Goal: Check status: Check status

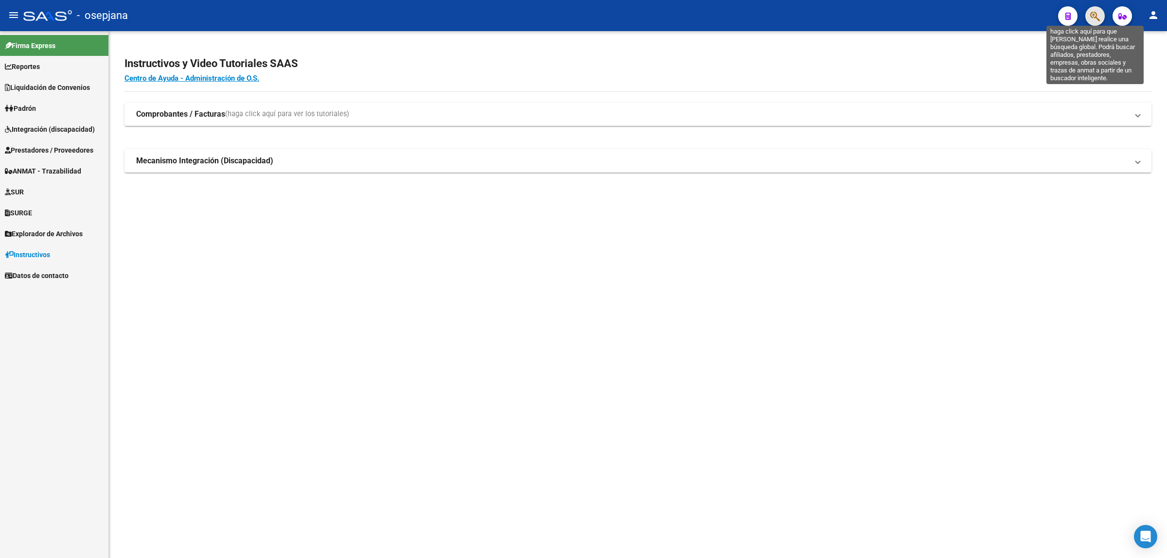
click at [1094, 20] on icon "button" at bounding box center [1095, 16] width 10 height 11
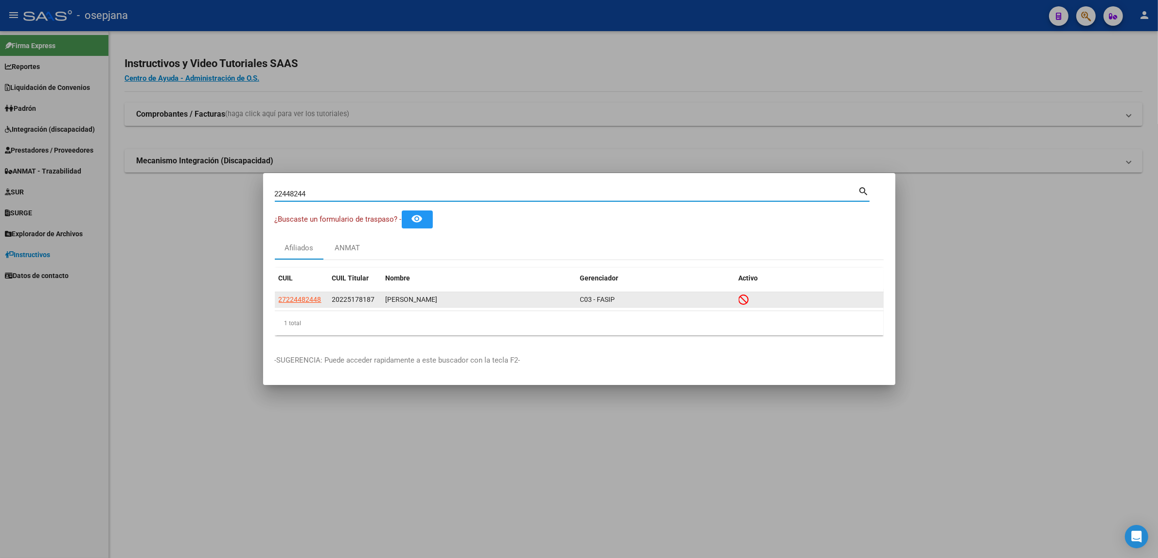
click at [302, 294] on app-link-go-to "27224482448" at bounding box center [300, 299] width 43 height 11
click at [302, 296] on span "27224482448" at bounding box center [300, 300] width 43 height 8
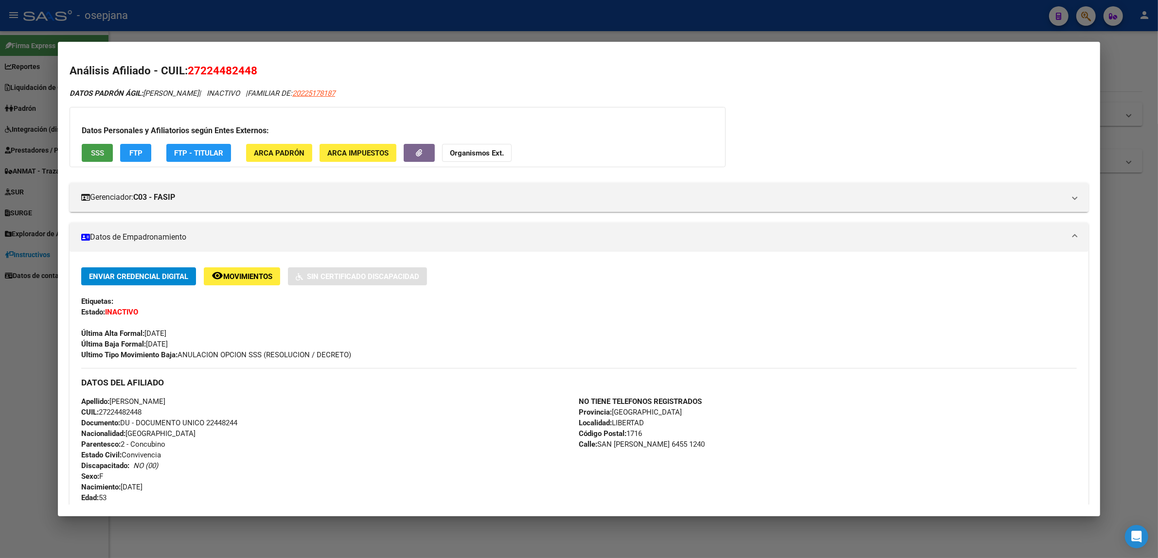
click at [103, 154] on button "SSS" at bounding box center [97, 153] width 31 height 18
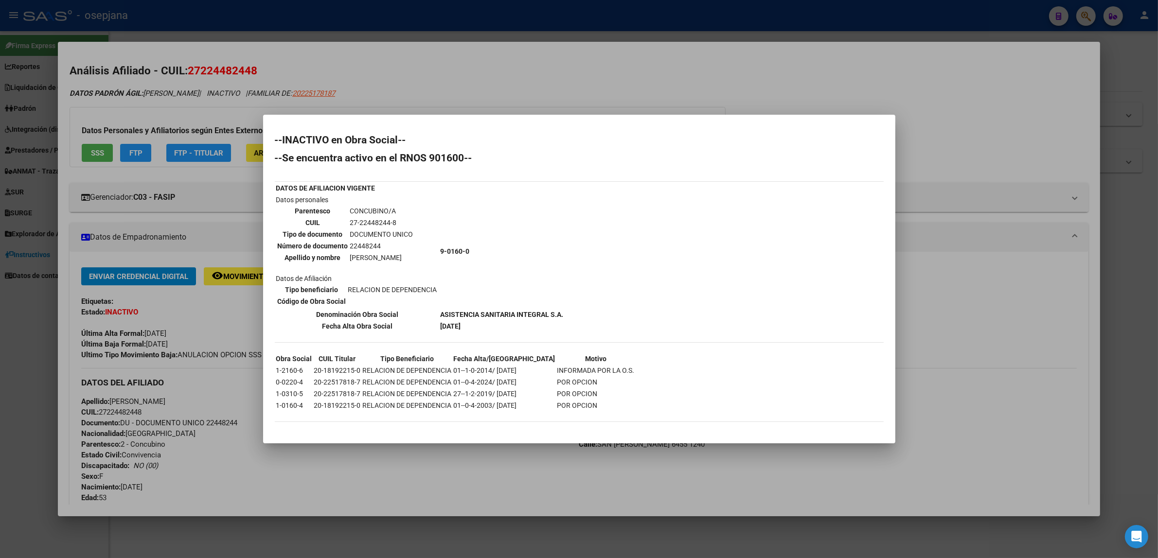
click at [810, 58] on div at bounding box center [579, 279] width 1158 height 558
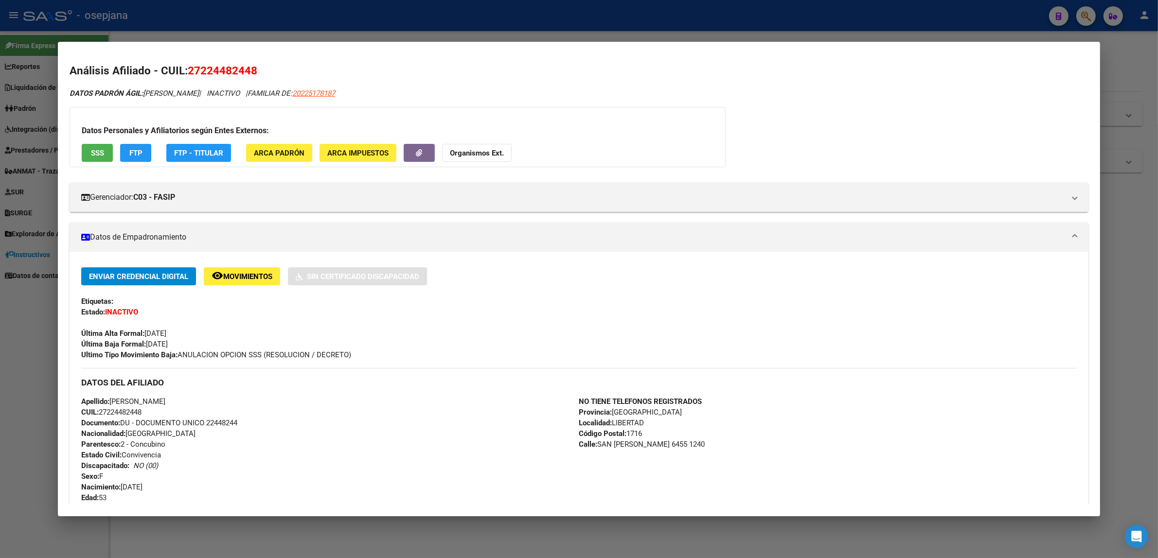
drag, startPoint x: 849, startPoint y: 34, endPoint x: 864, endPoint y: 32, distance: 15.7
click at [849, 33] on div at bounding box center [579, 279] width 1158 height 558
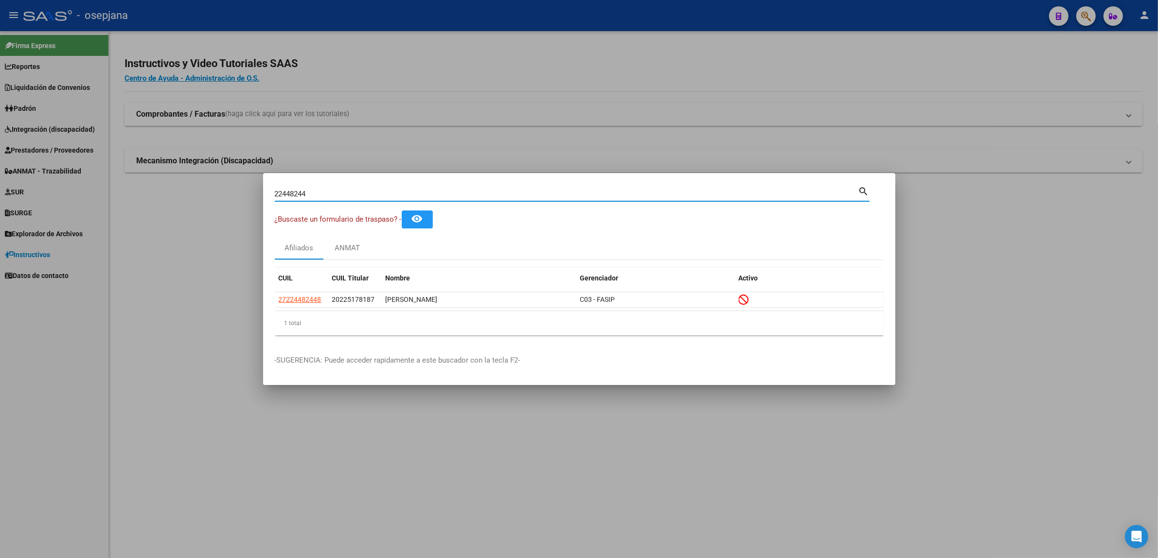
drag, startPoint x: 331, startPoint y: 194, endPoint x: 139, endPoint y: 188, distance: 192.2
click at [139, 188] on div "22448244 Buscar (apellido, dni, cuil, nro traspaso, cuit, obra social) search ¿…" at bounding box center [579, 279] width 1158 height 558
paste input "7239342"
type input "27239342"
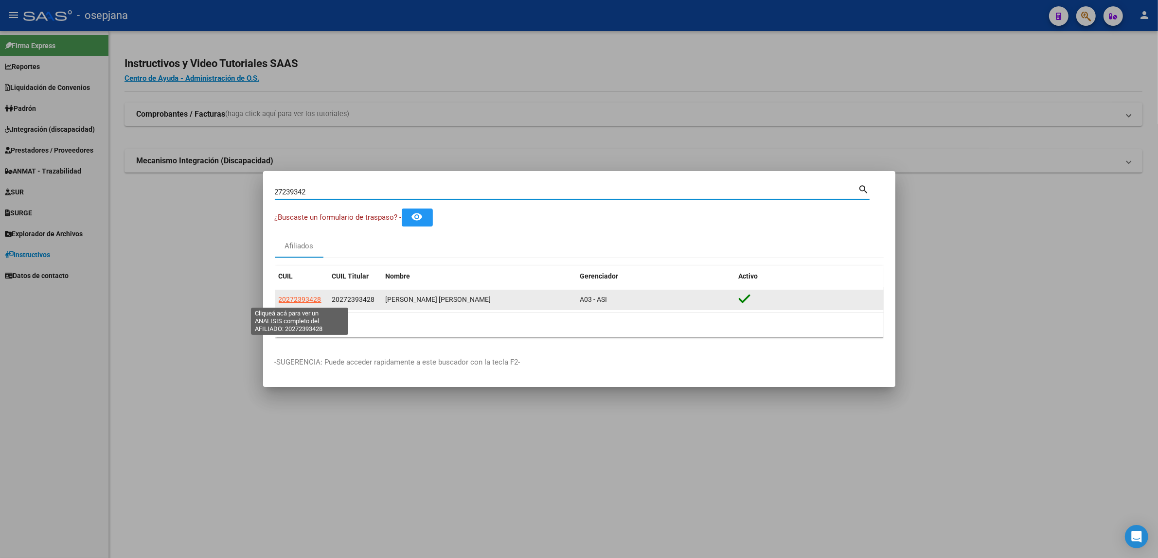
click at [305, 300] on span "20272393428" at bounding box center [300, 300] width 43 height 8
type textarea "20272393428"
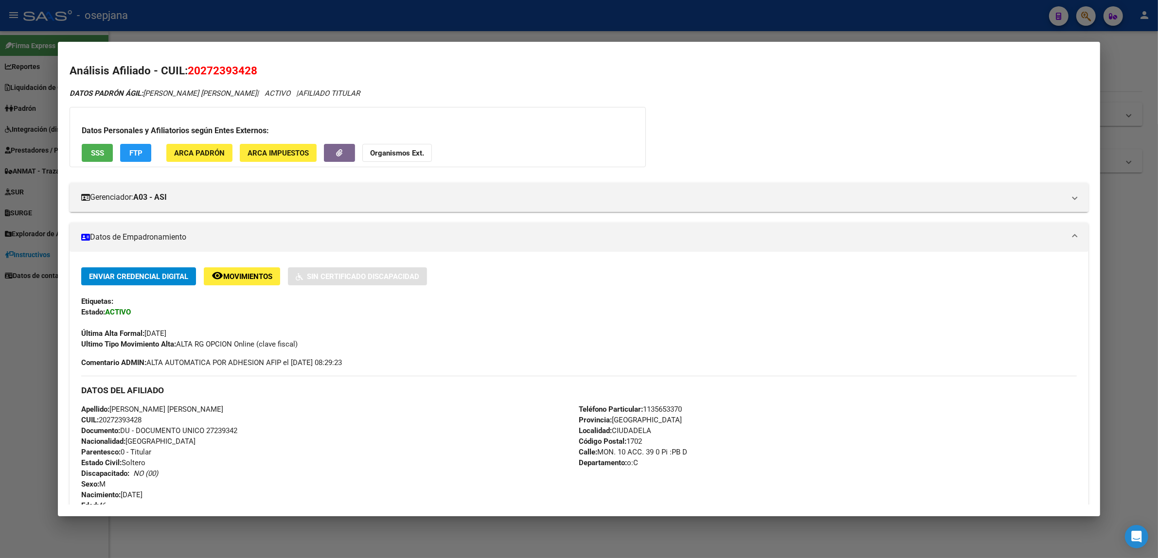
click at [100, 156] on button "SSS" at bounding box center [97, 153] width 31 height 18
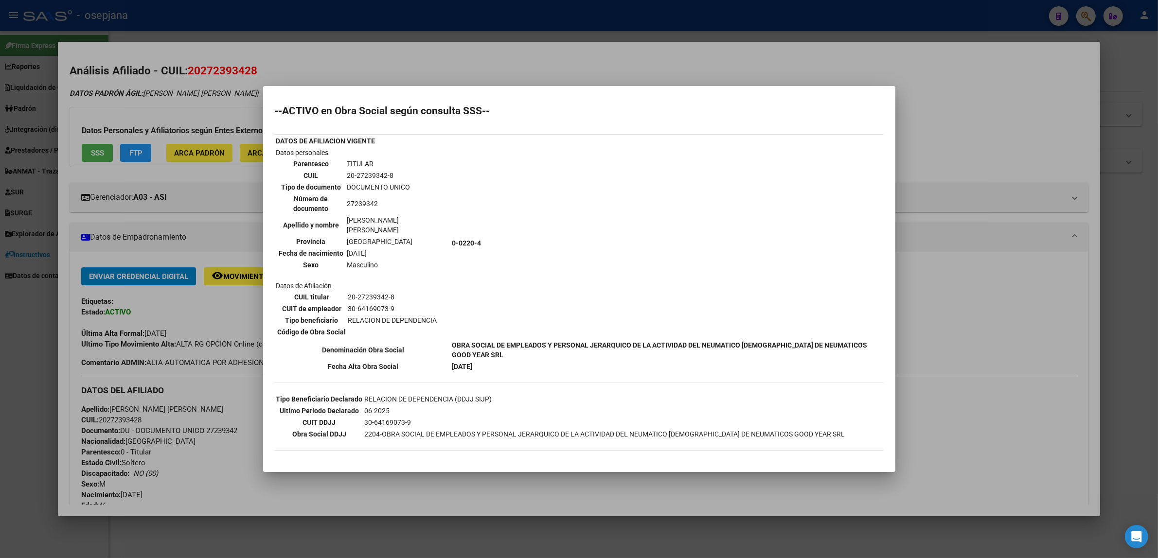
click at [540, 64] on div at bounding box center [579, 279] width 1158 height 558
